Goal: Check status: Check status

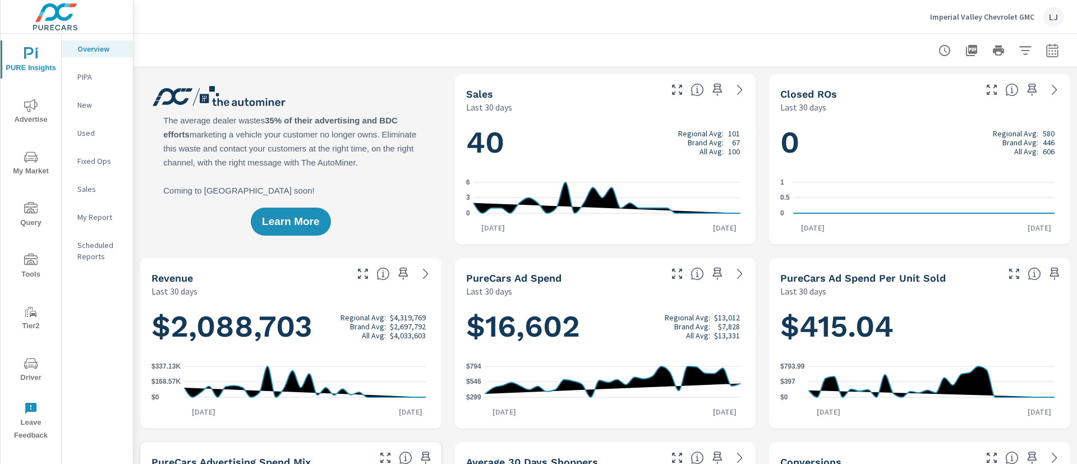
scroll to position [1, 0]
click at [990, 16] on p "Imperial Valley Chevrolet GMC" at bounding box center [982, 17] width 104 height 10
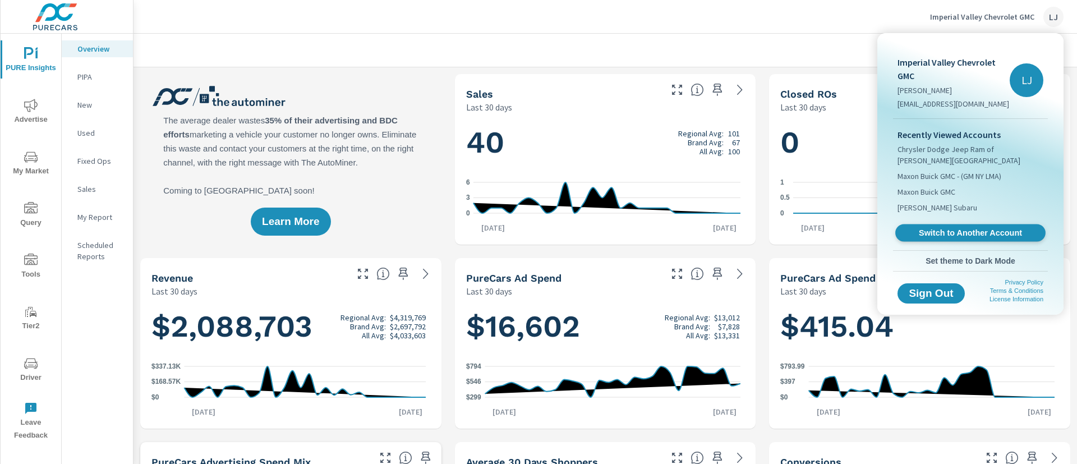
click at [943, 229] on link "Switch to Another Account" at bounding box center [970, 232] width 150 height 17
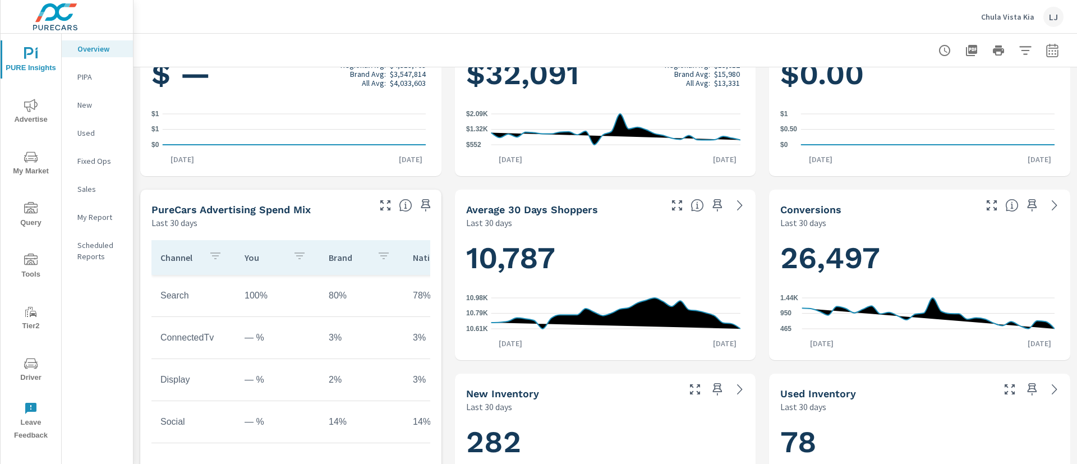
scroll to position [1, 0]
click at [35, 109] on icon "nav menu" at bounding box center [30, 105] width 13 height 13
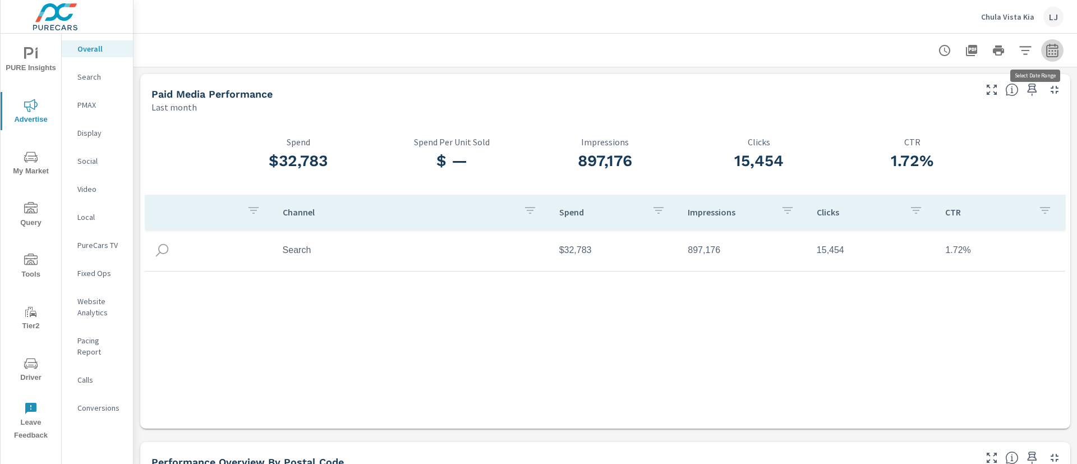
click at [1046, 54] on icon "button" at bounding box center [1052, 50] width 13 height 13
select select "Last month"
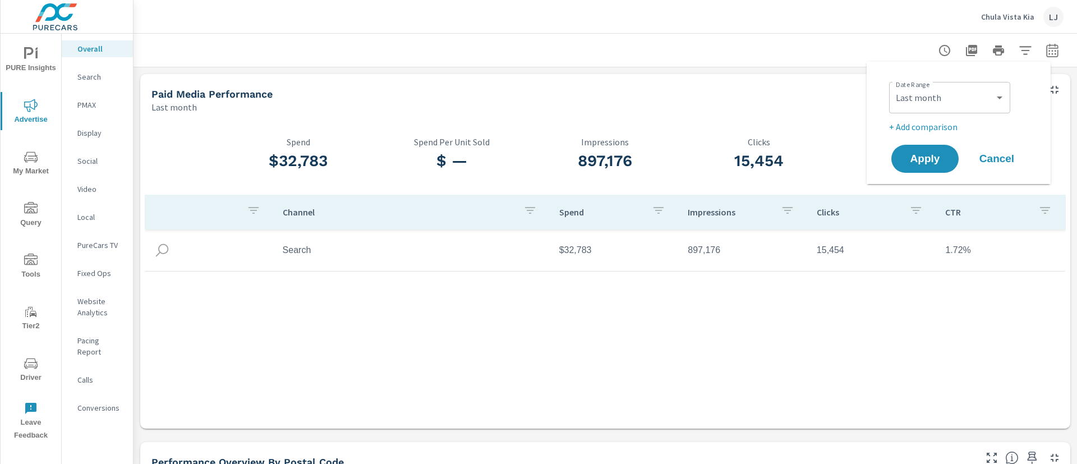
click at [941, 131] on p "+ Add comparison" at bounding box center [961, 126] width 144 height 13
select select "Previous period"
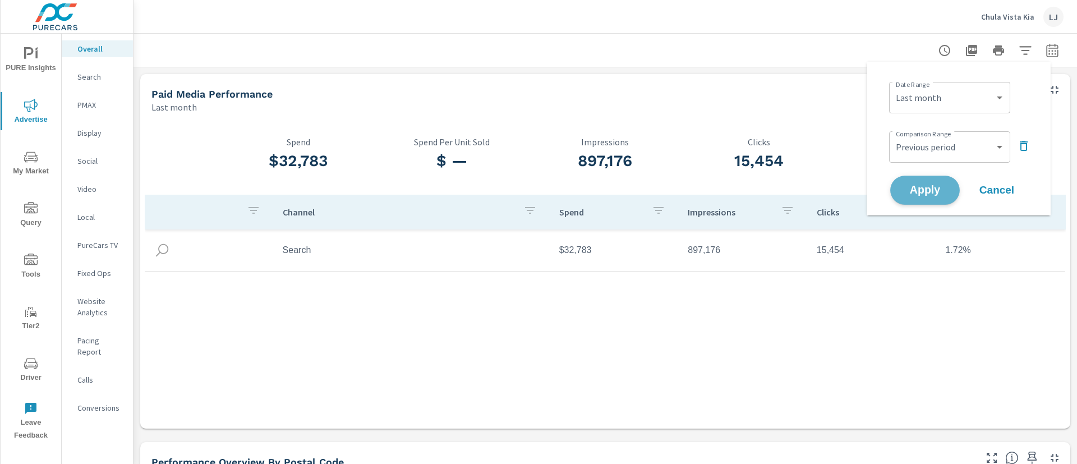
click at [932, 187] on span "Apply" at bounding box center [925, 190] width 46 height 11
